Goal: Navigation & Orientation: Find specific page/section

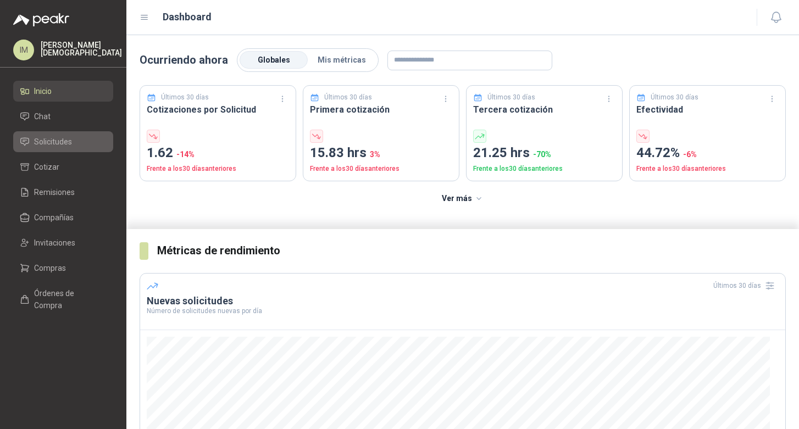
click at [62, 146] on span "Solicitudes" at bounding box center [53, 142] width 38 height 12
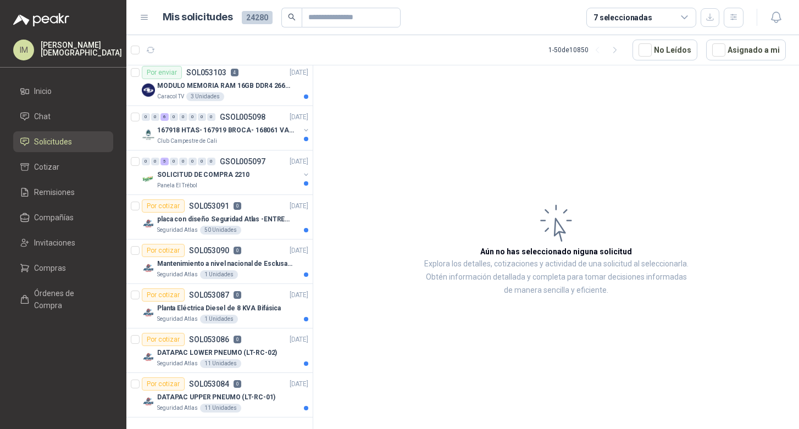
scroll to position [1882, 0]
